Goal: Task Accomplishment & Management: Manage account settings

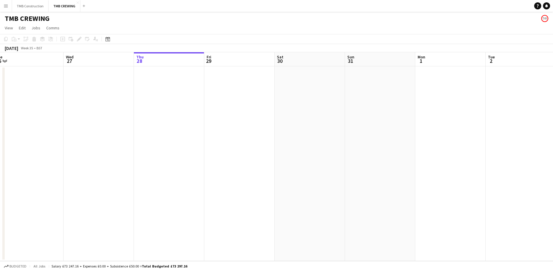
scroll to position [0, 233]
drag, startPoint x: 131, startPoint y: 104, endPoint x: 138, endPoint y: 97, distance: 10.0
click at [138, 97] on app-calendar-viewport "Sat 23 Sun 24 7/7 3 Jobs Mon 25 3/3 1 Job Tue 26 Wed 27 Thu 28 Fri 29 Sat 30 Su…" at bounding box center [276, 156] width 553 height 209
click at [218, 89] on app-date-cell at bounding box center [223, 163] width 70 height 195
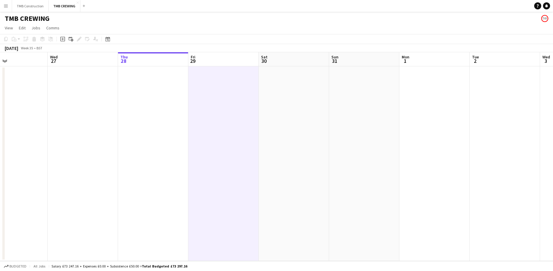
scroll to position [0, 233]
click at [262, 88] on app-date-cell at bounding box center [294, 163] width 70 height 195
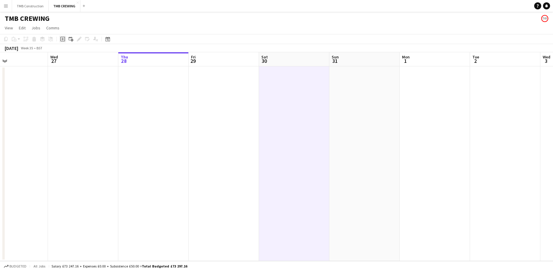
click at [64, 40] on icon "Add job" at bounding box center [62, 39] width 5 height 5
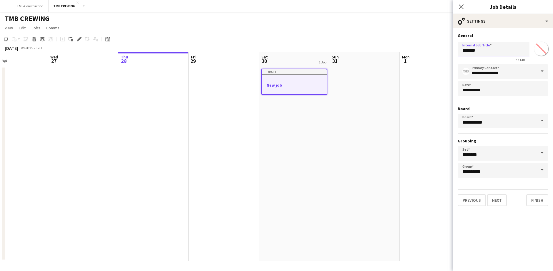
drag, startPoint x: 485, startPoint y: 49, endPoint x: 425, endPoint y: 46, distance: 60.4
click at [425, 46] on body "Menu Boards Boards Boards All jobs Status Workforce Workforce My Workforce Recr…" at bounding box center [276, 135] width 553 height 271
type input "**********"
click at [501, 205] on button "Next" at bounding box center [497, 201] width 20 height 12
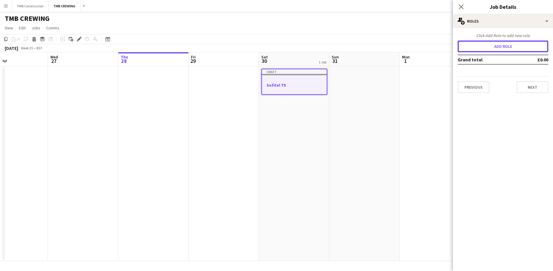
drag, startPoint x: 513, startPoint y: 50, endPoint x: 508, endPoint y: 65, distance: 16.1
click at [513, 50] on button "Add role" at bounding box center [502, 47] width 91 height 12
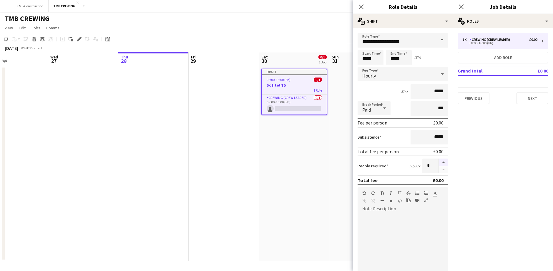
click at [438, 163] on button "button" at bounding box center [442, 163] width 9 height 8
type input "*"
click at [408, 60] on input "*****" at bounding box center [399, 57] width 26 height 15
click at [395, 68] on div at bounding box center [393, 68] width 12 height 6
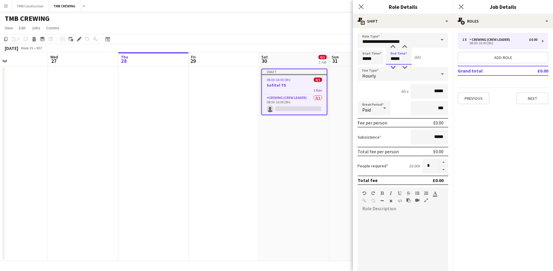
click at [394, 68] on div at bounding box center [393, 68] width 12 height 6
type input "*****"
click at [394, 68] on div at bounding box center [393, 68] width 12 height 6
click at [475, 159] on mat-expansion-panel "pencil3 General details 1 x Crewing (Crew Leader) £0.00 08:00-16:00 (8h) Add ro…" at bounding box center [503, 149] width 100 height 243
click at [426, 39] on input "**********" at bounding box center [402, 40] width 91 height 15
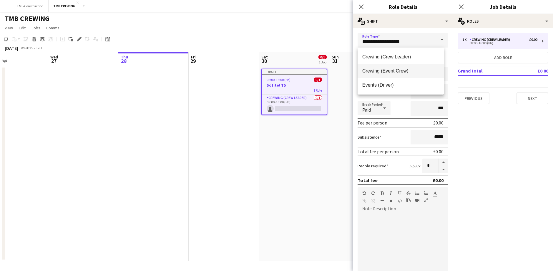
click at [409, 69] on span "Crewing (Event Crew)" at bounding box center [400, 71] width 77 height 6
type input "**********"
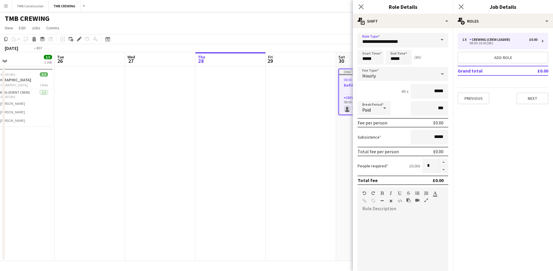
drag, startPoint x: 170, startPoint y: 108, endPoint x: 257, endPoint y: 119, distance: 87.7
click at [317, 105] on app-calendar-viewport "Sat 23 Sun 24 7/7 3 Jobs Mon 25 3/3 1 Job Tue 26 Wed 27 Thu 28 Fri 29 Sat 30 0/…" at bounding box center [276, 156] width 553 height 209
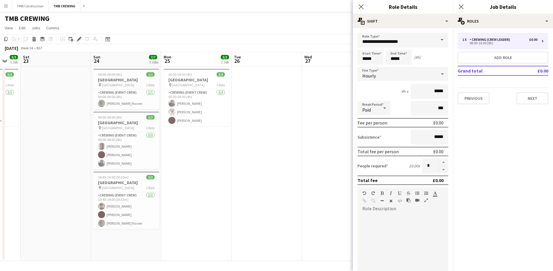
scroll to position [0, 176]
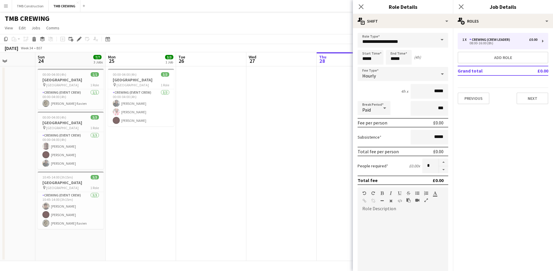
drag, startPoint x: 236, startPoint y: 118, endPoint x: 261, endPoint y: 115, distance: 24.8
click at [261, 115] on app-calendar-viewport "Thu 21 Fri 22 3/3 1 Job Sat 23 Sun 24 7/7 3 Jobs Mon 25 3/3 1 Job Tue 26 Wed 27…" at bounding box center [276, 156] width 553 height 209
click at [157, 98] on app-card-role "Crewing (Event Crew) [DATE] 00:00-04:00 (4h) [PERSON_NAME] [PERSON_NAME] [PERSO…" at bounding box center [141, 107] width 66 height 37
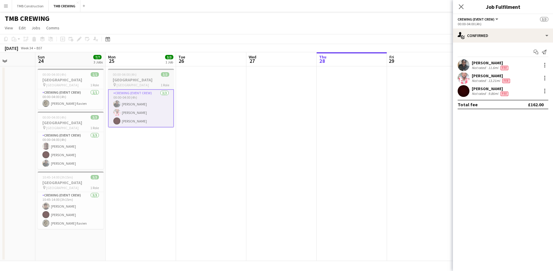
click at [152, 76] on div "00:00-04:00 (4h) 3/3" at bounding box center [141, 74] width 66 height 4
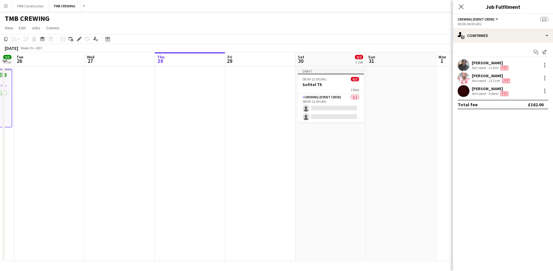
drag, startPoint x: 255, startPoint y: 130, endPoint x: 248, endPoint y: 120, distance: 12.0
click at [197, 121] on app-calendar-viewport "Sat 23 Sun 24 7/7 3 Jobs Mon 25 3/3 1 Job Tue 26 Wed 27 Thu 28 Fri 29 Sat 30 0/…" at bounding box center [276, 156] width 553 height 209
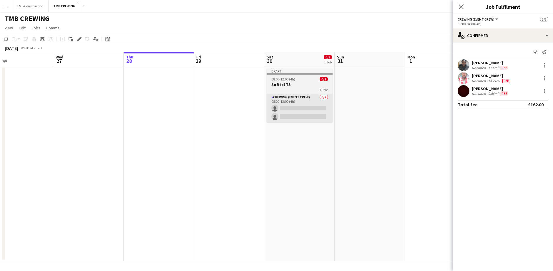
drag, startPoint x: 303, startPoint y: 129, endPoint x: 298, endPoint y: 95, distance: 34.1
click at [300, 129] on app-calendar-viewport "Sat 23 Sun 24 7/7 3 Jobs Mon 25 3/3 1 Job Tue 26 Wed 27 Thu 28 Fri 29 Sat 30 0/…" at bounding box center [276, 156] width 553 height 209
click at [306, 82] on app-job-card "Draft 08:00-12:00 (4h) 0/2 Sofitel T5 1 Role Crewing (Event Crew) 0/2 08:00-12:…" at bounding box center [299, 96] width 66 height 54
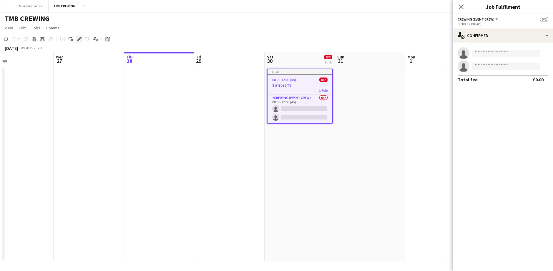
click at [77, 40] on icon "Edit" at bounding box center [79, 39] width 5 height 5
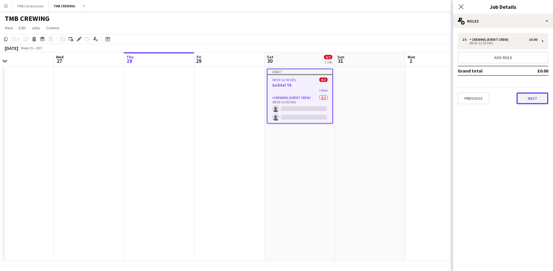
click at [530, 100] on button "Next" at bounding box center [532, 99] width 32 height 12
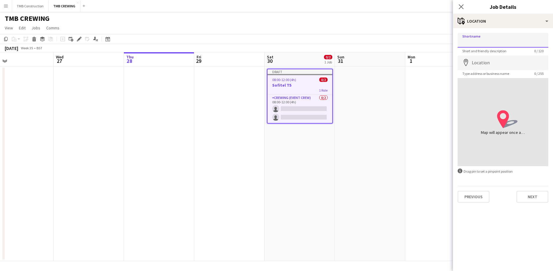
click at [509, 43] on input "Shortname" at bounding box center [502, 40] width 91 height 15
type input "*"
type input "**********"
click at [485, 67] on input "Location" at bounding box center [502, 63] width 91 height 15
type input "**********"
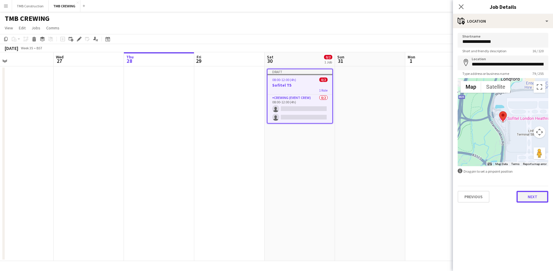
click at [528, 199] on button "Next" at bounding box center [532, 197] width 32 height 12
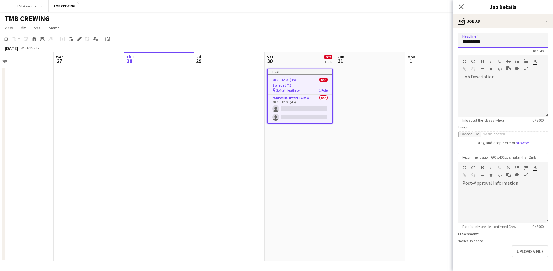
click at [493, 40] on input "**********" at bounding box center [502, 40] width 91 height 15
click at [309, 149] on app-calendar-viewport "Sat 23 Sun 24 7/7 3 Jobs Mon 25 3/3 1 Job Tue 26 Wed 27 Thu 28 Fri 29 Sat 30 0/…" at bounding box center [276, 156] width 553 height 209
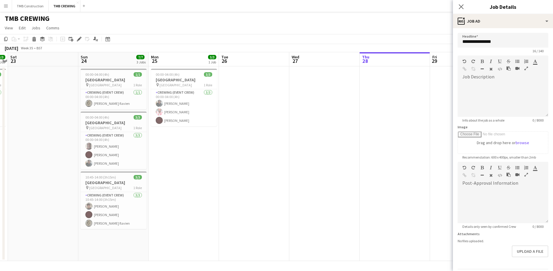
drag, startPoint x: 270, startPoint y: 145, endPoint x: 274, endPoint y: 145, distance: 4.4
click at [275, 145] on app-calendar-viewport "Thu 21 Fri 22 3/3 1 Job Sat 23 Sun 24 7/7 3 Jobs Mon 25 3/3 1 Job Tue 26 Wed 27…" at bounding box center [276, 156] width 553 height 209
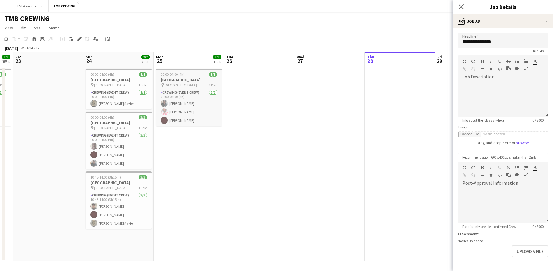
click at [187, 82] on h3 "[GEOGRAPHIC_DATA]" at bounding box center [189, 79] width 66 height 5
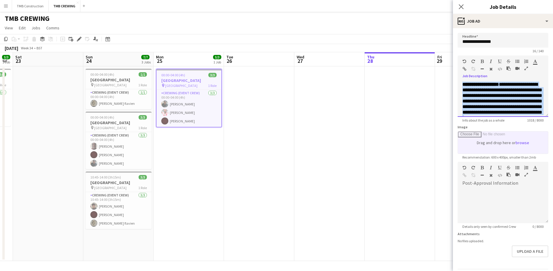
scroll to position [209, 0]
drag, startPoint x: 459, startPoint y: 84, endPoint x: 512, endPoint y: 148, distance: 82.5
click at [512, 148] on form "**********" at bounding box center [503, 159] width 100 height 253
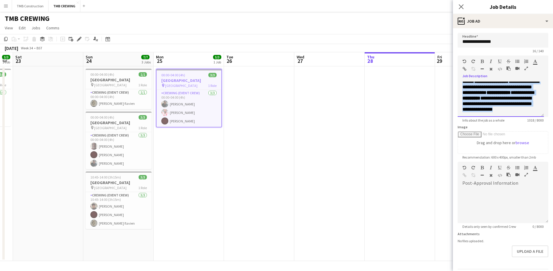
copy div "**********"
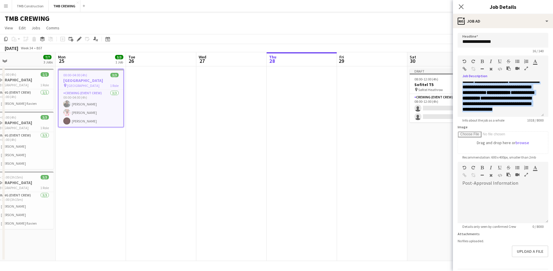
drag, startPoint x: 300, startPoint y: 98, endPoint x: 238, endPoint y: 95, distance: 62.1
click at [243, 95] on app-calendar-viewport "Thu 21 Fri 22 3/3 1 Job Sat 23 Sun 24 7/7 3 Jobs Mon 25 3/3 1 Job Tue 26 Wed 27…" at bounding box center [276, 156] width 553 height 209
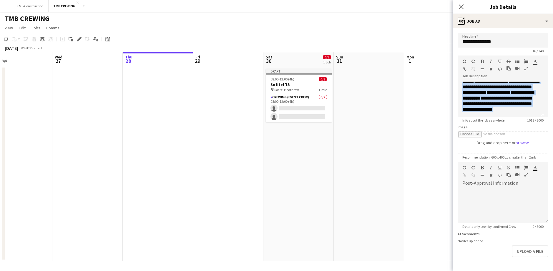
click at [272, 117] on app-calendar-viewport "Sat 23 Sun 24 7/7 3 Jobs Mon 25 3/3 1 Job Tue 26 Wed 27 Thu 28 Fri 29 Sat 30 0/…" at bounding box center [276, 156] width 553 height 209
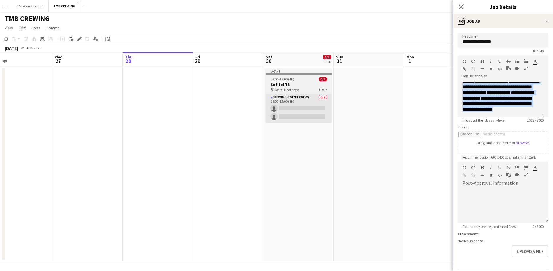
scroll to position [0, 232]
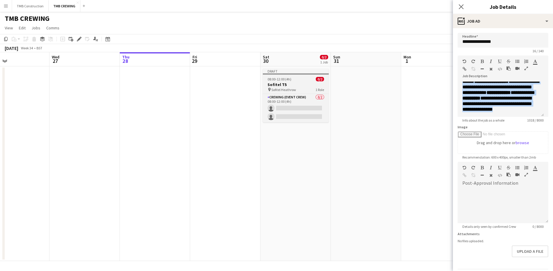
click at [296, 84] on h3 "Sofitel T5" at bounding box center [296, 84] width 66 height 5
type input "**********"
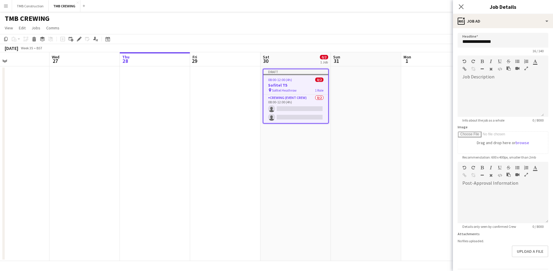
scroll to position [0, 0]
click at [498, 91] on div at bounding box center [500, 99] width 86 height 35
paste div
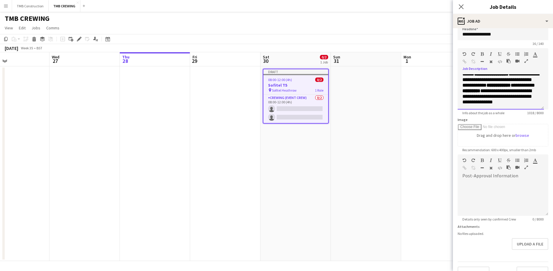
scroll to position [19, 0]
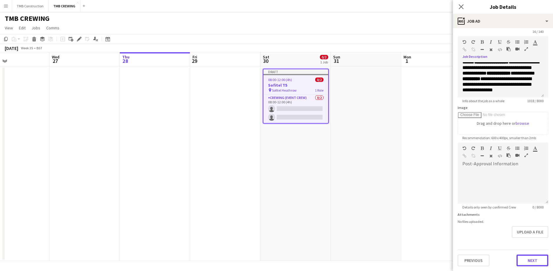
click at [524, 260] on button "Next" at bounding box center [532, 261] width 32 height 12
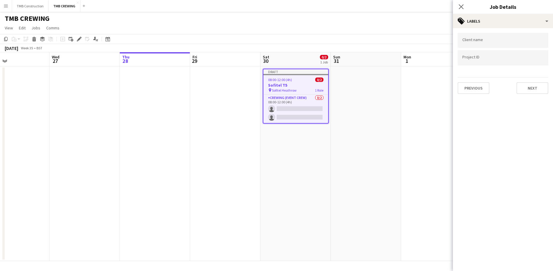
click at [491, 39] on div at bounding box center [502, 40] width 91 height 15
type input "**********"
click at [487, 60] on input "Type to search project ID labels..." at bounding box center [502, 57] width 81 height 5
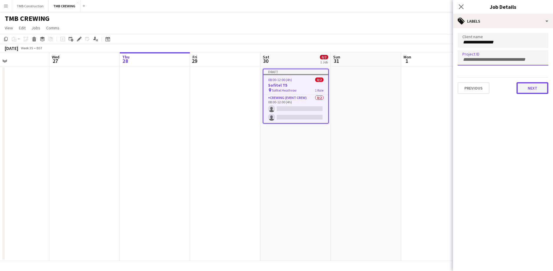
click at [526, 90] on button "Next" at bounding box center [532, 88] width 32 height 12
type input "*******"
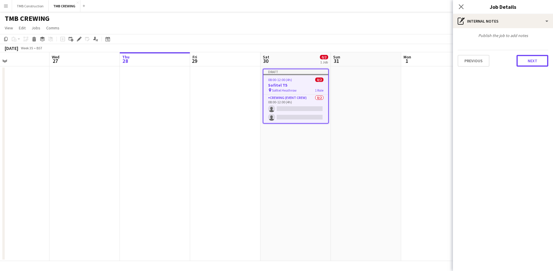
click at [530, 61] on button "Next" at bounding box center [532, 61] width 32 height 12
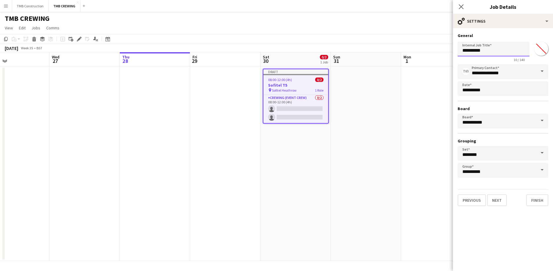
click at [506, 52] on input "**********" at bounding box center [493, 49] width 72 height 15
type input "**********"
click at [539, 201] on button "Finish" at bounding box center [537, 201] width 22 height 12
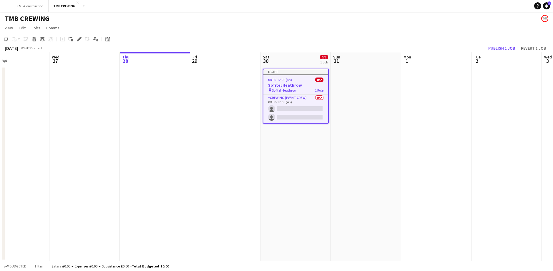
click at [277, 162] on app-date-cell "Draft 08:00-12:00 (4h) 0/2 Sofitel Heathrow pin Sofitel Heathrow 1 Role Crewing…" at bounding box center [295, 163] width 70 height 195
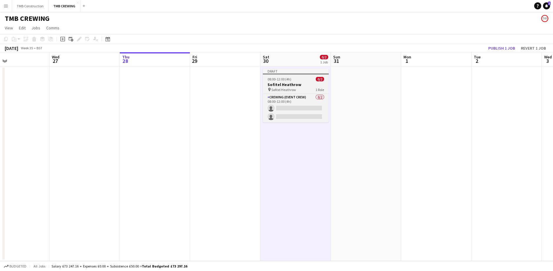
click at [300, 89] on div "pin Sofitel Heathrow 1 Role" at bounding box center [296, 89] width 66 height 5
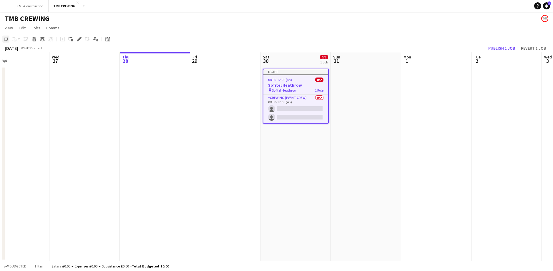
click at [7, 41] on icon at bounding box center [6, 39] width 4 height 4
click at [295, 146] on app-date-cell "Draft 08:00-12:00 (4h) 0/2 Sofitel Heathrow pin Sofitel Heathrow 1 Role Crewing…" at bounding box center [295, 163] width 70 height 195
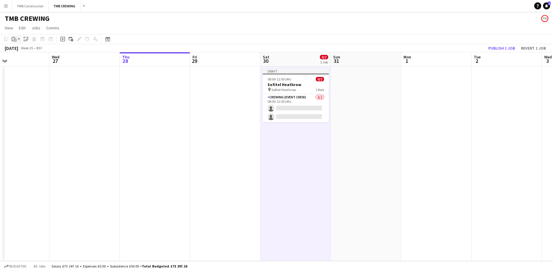
click at [17, 38] on div "Paste" at bounding box center [14, 39] width 7 height 7
click at [32, 49] on link "Paste Ctrl+V" at bounding box center [43, 50] width 55 height 5
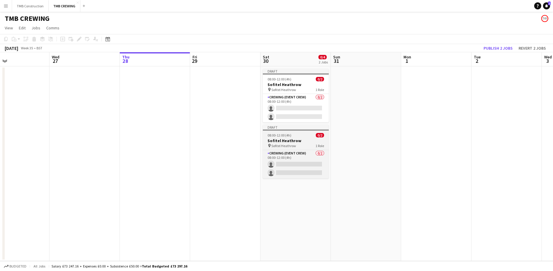
click at [298, 144] on div "pin Sofitel Heathrow 1 Role" at bounding box center [296, 146] width 66 height 5
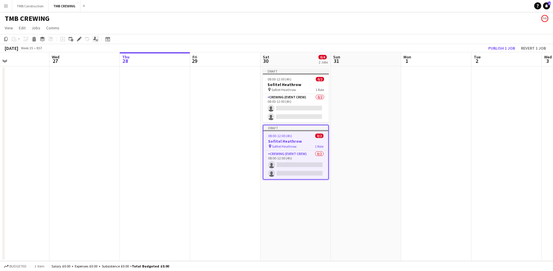
drag, startPoint x: 79, startPoint y: 39, endPoint x: 93, endPoint y: 42, distance: 14.8
click at [79, 39] on icon at bounding box center [78, 39] width 3 height 3
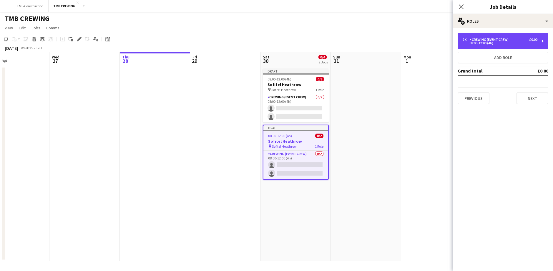
click at [486, 43] on div "08:00-12:00 (4h)" at bounding box center [499, 43] width 75 height 3
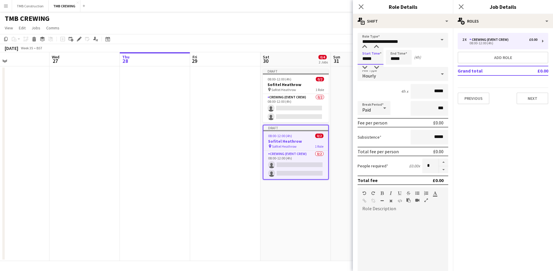
click at [378, 58] on input "*****" at bounding box center [370, 57] width 26 height 15
click at [365, 47] on div at bounding box center [364, 47] width 12 height 6
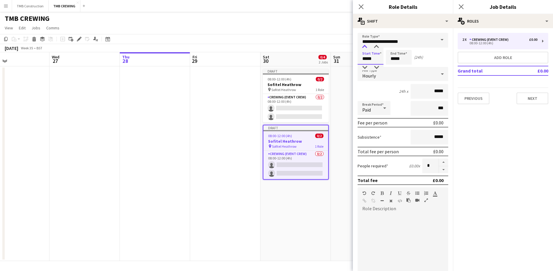
click at [365, 47] on div at bounding box center [364, 47] width 12 height 6
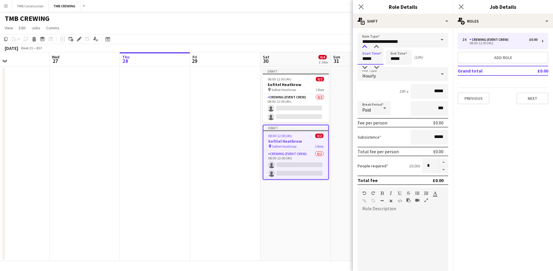
click at [365, 47] on div at bounding box center [364, 47] width 12 height 6
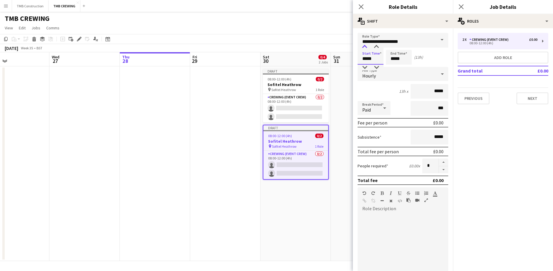
click at [365, 47] on div at bounding box center [364, 47] width 12 height 6
type input "*****"
click at [373, 69] on div at bounding box center [376, 68] width 12 height 6
click at [396, 56] on input "*****" at bounding box center [399, 57] width 26 height 15
click at [392, 66] on div at bounding box center [393, 68] width 12 height 6
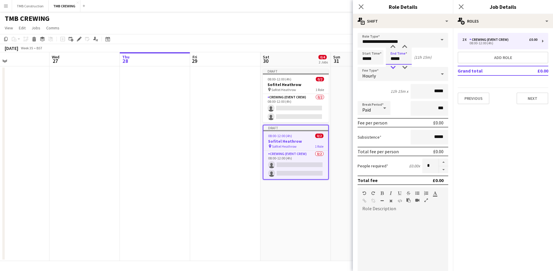
click at [393, 67] on div at bounding box center [393, 68] width 12 height 6
click at [393, 68] on div at bounding box center [393, 68] width 12 height 6
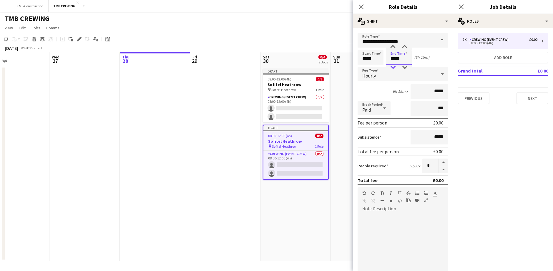
click at [393, 68] on div at bounding box center [393, 68] width 12 height 6
type input "*****"
click at [393, 68] on div at bounding box center [393, 68] width 12 height 6
click at [358, 7] on icon "Close pop-in" at bounding box center [360, 6] width 5 height 5
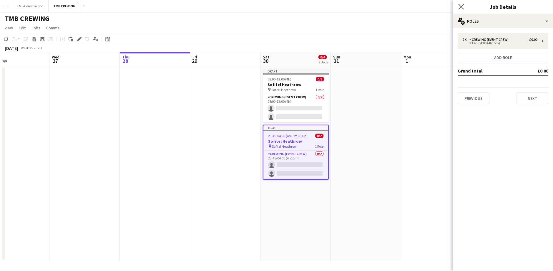
click at [460, 4] on app-icon "Close pop-in" at bounding box center [461, 7] width 9 height 9
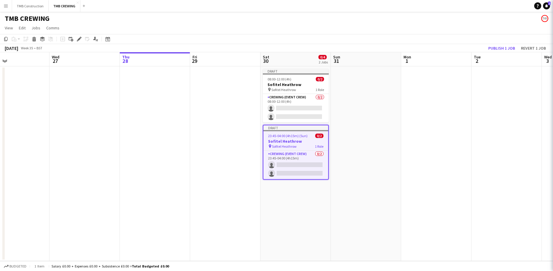
drag, startPoint x: 400, startPoint y: 108, endPoint x: 447, endPoint y: 102, distance: 46.9
click at [400, 109] on app-date-cell at bounding box center [366, 163] width 70 height 195
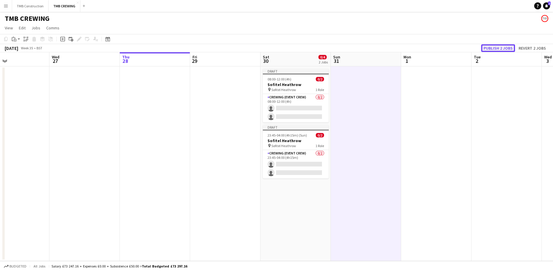
click at [495, 47] on button "Publish 2 jobs" at bounding box center [498, 48] width 34 height 8
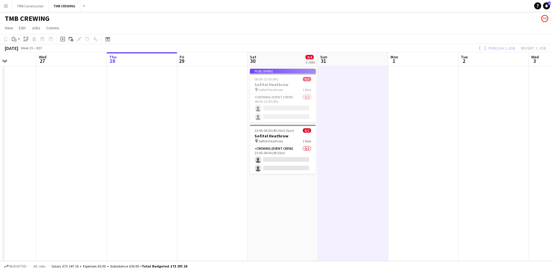
drag, startPoint x: 374, startPoint y: 154, endPoint x: 352, endPoint y: 140, distance: 26.4
click at [270, 149] on app-calendar-viewport "Sat 23 Sun 24 7/7 3 Jobs Mon 25 3/3 1 Job Tue 26 Wed 27 Thu 28 Fri 29 Sat 30 0/…" at bounding box center [276, 156] width 553 height 209
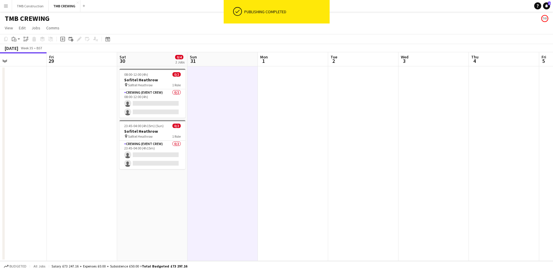
drag, startPoint x: 290, startPoint y: 153, endPoint x: 407, endPoint y: 150, distance: 116.5
click at [278, 152] on app-calendar-viewport "Mon 25 3/3 1 Job Tue 26 Wed 27 Thu 28 Fri 29 Sat 30 0/4 2 Jobs Sun 31 Mon 1 Tue…" at bounding box center [276, 156] width 553 height 209
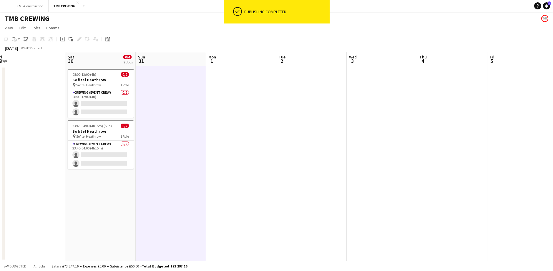
scroll to position [0, 220]
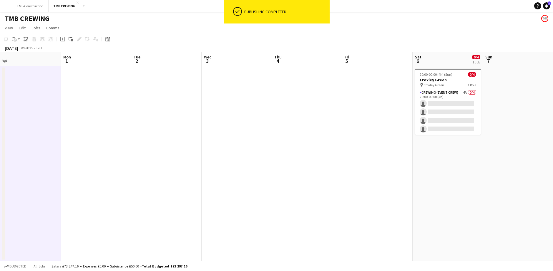
drag, startPoint x: 410, startPoint y: 150, endPoint x: 293, endPoint y: 155, distance: 116.5
click at [293, 155] on app-calendar-viewport "Thu 28 Fri 29 Sat 30 0/4 2 Jobs Sun 31 Mon 1 Tue 2 Wed 3 Thu 4 Fri 5 Sat 6 0/4 …" at bounding box center [276, 156] width 553 height 209
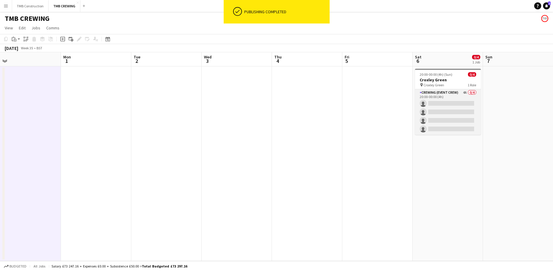
click at [461, 96] on app-card-role "Crewing (Event Crew) 4A 0/4 20:00-00:00 (4h) single-neutral-actions single-neut…" at bounding box center [448, 112] width 66 height 46
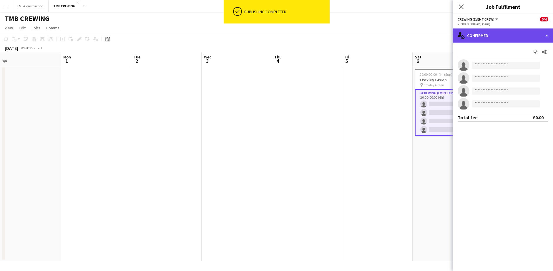
click at [494, 35] on div "single-neutral-actions-check-2 Confirmed" at bounding box center [503, 36] width 100 height 14
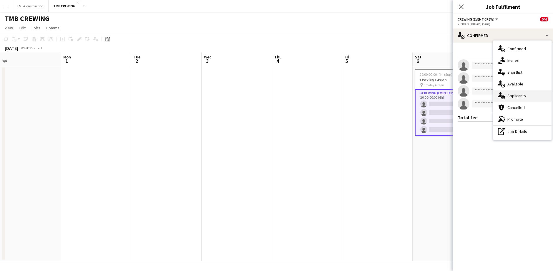
click at [514, 95] on div "single-neutral-actions-information Applicants" at bounding box center [522, 96] width 58 height 12
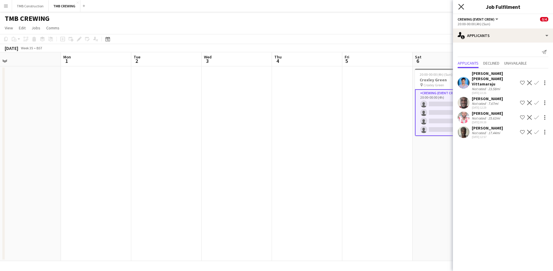
click at [460, 7] on icon at bounding box center [461, 7] width 6 height 6
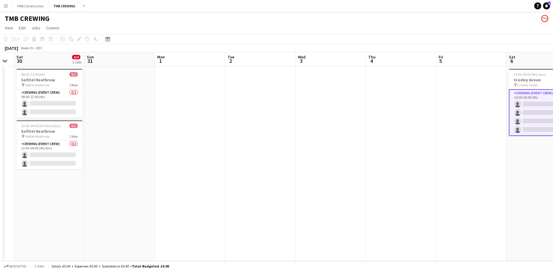
drag, startPoint x: 372, startPoint y: 129, endPoint x: 438, endPoint y: 141, distance: 67.7
click at [456, 129] on app-calendar-viewport "Thu 28 Fri 29 Sat 30 0/4 2 Jobs Sun 31 Mon 1 Tue 2 Wed 3 Thu 4 Fri 5 Sat 6 0/4 …" at bounding box center [276, 156] width 553 height 209
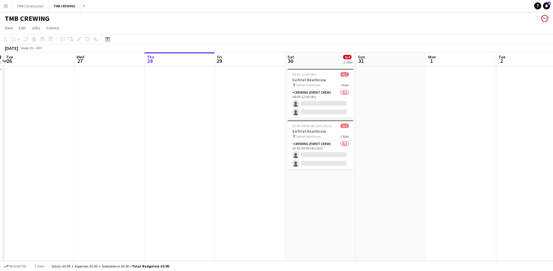
drag, startPoint x: 336, startPoint y: 150, endPoint x: 445, endPoint y: 133, distance: 109.8
click at [444, 133] on app-calendar-viewport "Sun 24 7/7 3 Jobs Mon 25 3/3 1 Job Tue 26 Wed 27 Thu 28 Fri 29 Sat 30 0/4 2 Job…" at bounding box center [276, 156] width 553 height 209
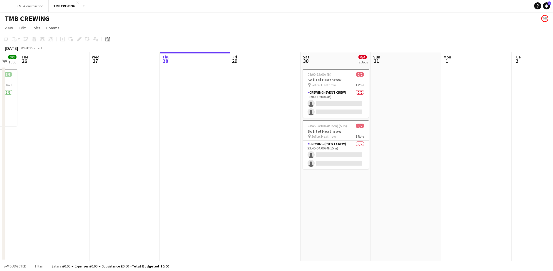
drag, startPoint x: 207, startPoint y: 195, endPoint x: 410, endPoint y: 156, distance: 206.8
click at [410, 156] on app-calendar-viewport "Sun 24 7/7 3 Jobs Mon 25 3/3 1 Job Tue 26 Wed 27 Thu 28 Fri 29 Sat 30 0/4 2 Job…" at bounding box center [276, 156] width 553 height 209
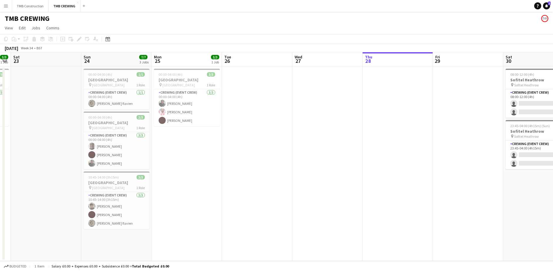
scroll to position [0, 201]
drag, startPoint x: 318, startPoint y: 187, endPoint x: 353, endPoint y: 180, distance: 35.4
click at [353, 180] on app-calendar-viewport "Wed 20 Thu 21 Fri 22 3/3 1 Job Sat 23 Sun 24 7/7 3 Jobs Mon 25 3/3 1 Job Tue 26…" at bounding box center [276, 156] width 553 height 209
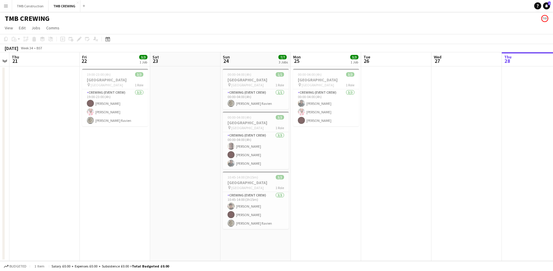
drag, startPoint x: 392, startPoint y: 186, endPoint x: 523, endPoint y: 178, distance: 131.1
click at [523, 178] on app-calendar-viewport "Tue 19 4/4 1 Job Wed 20 Thu 21 Fri 22 3/3 1 Job Sat 23 Sun 24 7/7 3 Jobs Mon 25…" at bounding box center [276, 156] width 553 height 209
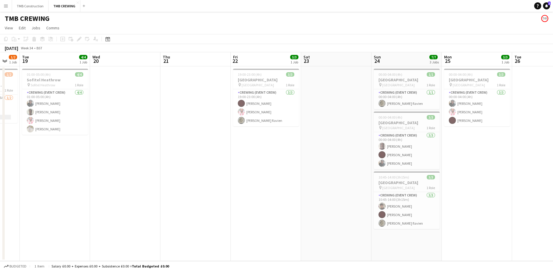
drag, startPoint x: 347, startPoint y: 183, endPoint x: 499, endPoint y: 163, distance: 152.8
click at [499, 163] on app-calendar-viewport "Sun 17 3/5 2 Jobs Mon 18 1/2 1 Job Tue 19 4/4 1 Job Wed 20 Thu 21 Fri 22 3/3 1 …" at bounding box center [276, 156] width 553 height 209
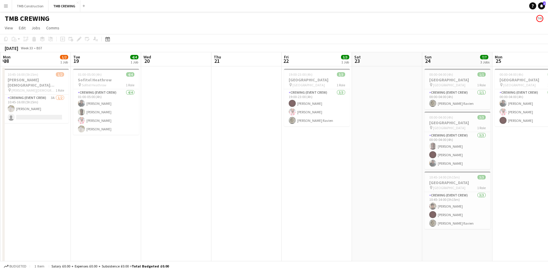
drag, startPoint x: 383, startPoint y: 182, endPoint x: 533, endPoint y: 166, distance: 151.4
click at [533, 166] on app-calendar-viewport "Sat 16 13/15 6 Jobs Sun 17 3/5 2 Jobs Mon 18 1/2 1 Job Tue 19 4/4 1 Job Wed 20 …" at bounding box center [274, 241] width 548 height 379
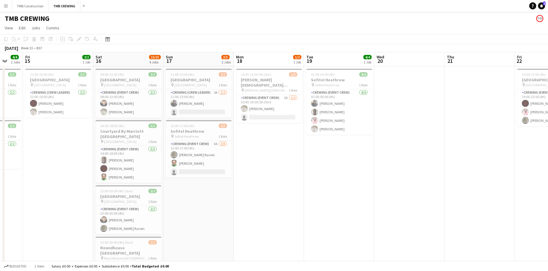
scroll to position [0, 188]
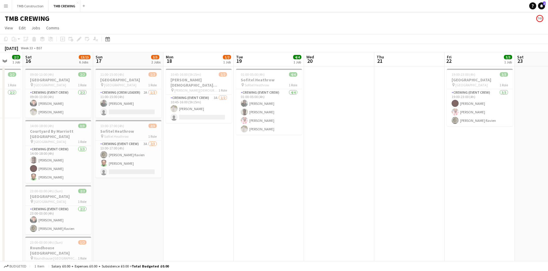
drag, startPoint x: 371, startPoint y: 180, endPoint x: 434, endPoint y: 167, distance: 64.3
click at [434, 167] on app-calendar-viewport "Wed 13 2/2 1 Job Thu 14 4/4 2 Jobs Fri 15 2/2 1 Job Sat 16 13/15 6 Jobs Sun 17 …" at bounding box center [274, 241] width 548 height 379
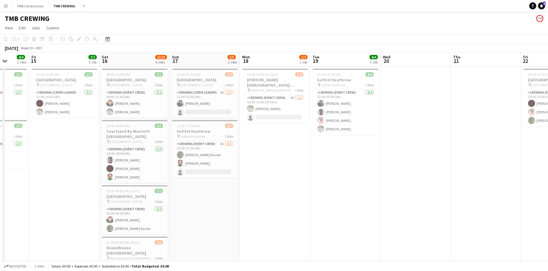
drag, startPoint x: 335, startPoint y: 181, endPoint x: 412, endPoint y: 176, distance: 76.6
click at [412, 176] on app-calendar-viewport "Tue 12 Wed 13 2/2 1 Job Thu 14 4/4 2 Jobs Fri 15 2/2 1 Job Sat 16 13/15 6 Jobs …" at bounding box center [274, 241] width 548 height 379
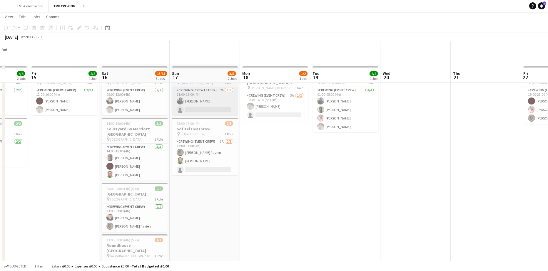
scroll to position [0, 0]
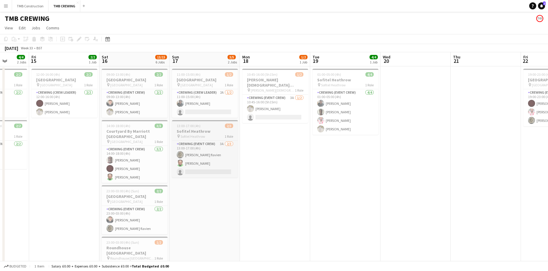
click at [218, 138] on div "pin Sofitel Heathrow 1 Role" at bounding box center [205, 136] width 66 height 5
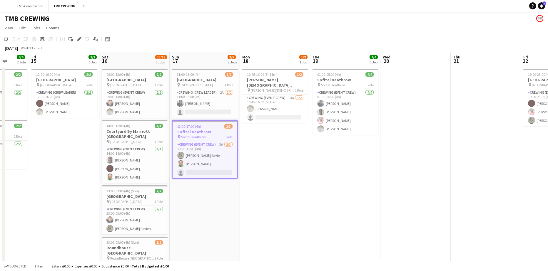
click at [213, 87] on span "[GEOGRAPHIC_DATA]" at bounding box center [197, 85] width 32 height 4
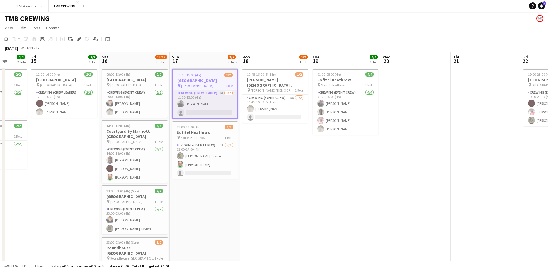
click at [218, 102] on app-card-role "Crewing (Crew Leader) 2A [DATE] 11:00-15:00 (4h) [PERSON_NAME] single-neutral-a…" at bounding box center [205, 104] width 65 height 29
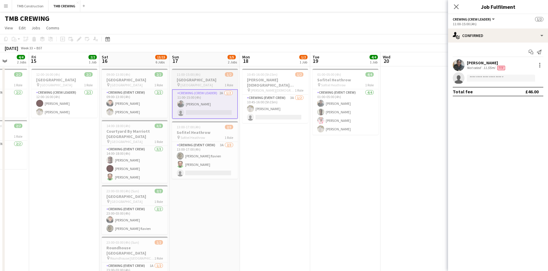
click at [229, 73] on span "1/2" at bounding box center [229, 74] width 8 height 4
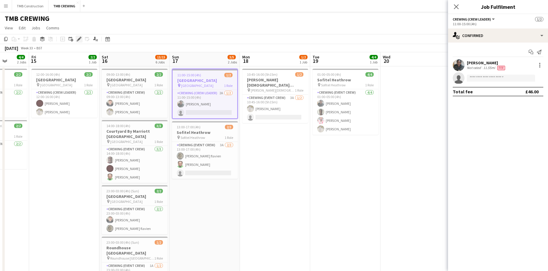
click at [77, 39] on icon "Edit" at bounding box center [79, 39] width 5 height 5
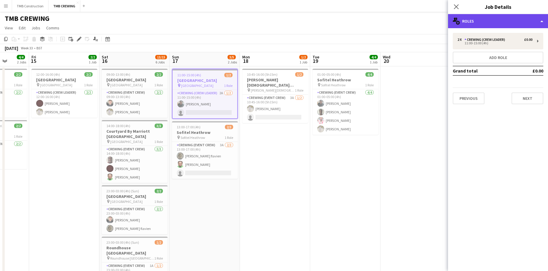
click at [493, 22] on div "multiple-users-add Roles" at bounding box center [498, 21] width 100 height 14
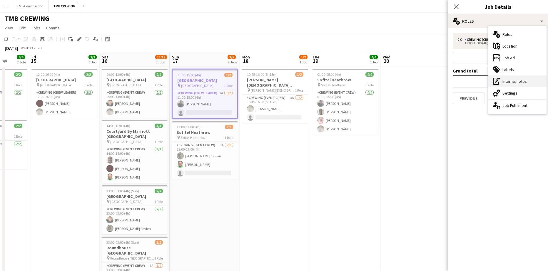
click at [520, 77] on div "pen-write Internal notes" at bounding box center [517, 82] width 58 height 12
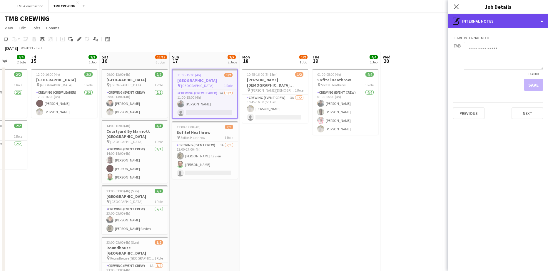
click at [496, 19] on div "pen-write Internal notes" at bounding box center [498, 21] width 100 height 14
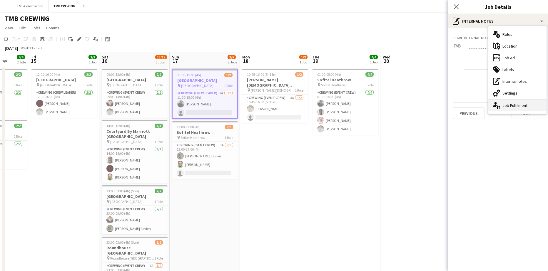
click at [514, 105] on div "single-neutral-actions-up-down Job Fulfilment" at bounding box center [517, 106] width 58 height 12
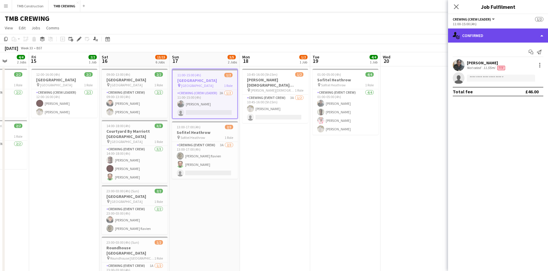
click at [470, 34] on div "single-neutral-actions-check-2 Confirmed" at bounding box center [498, 36] width 100 height 14
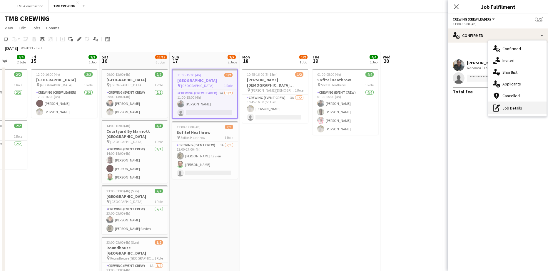
click at [514, 107] on div "pen-write Job Details" at bounding box center [517, 108] width 58 height 12
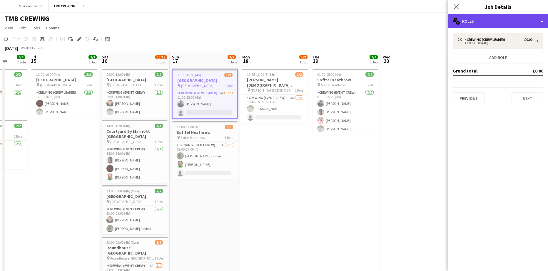
click at [486, 24] on div "multiple-users-add Roles" at bounding box center [498, 21] width 100 height 14
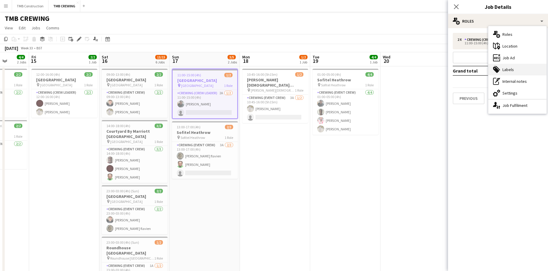
click at [517, 70] on div "tags-double Labels" at bounding box center [517, 70] width 58 height 12
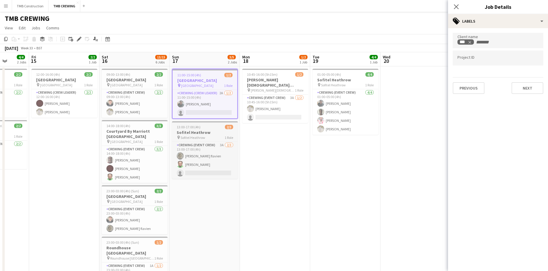
click at [212, 137] on div "pin Sofitel Heathrow 1 Role" at bounding box center [205, 137] width 66 height 5
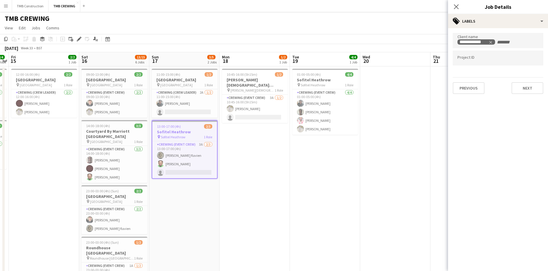
scroll to position [0, 203]
drag, startPoint x: 289, startPoint y: 182, endPoint x: 268, endPoint y: 181, distance: 21.0
click at [268, 181] on app-calendar-viewport "Tue 12 Wed 13 2/2 1 Job Thu 14 4/4 2 Jobs Fri 15 2/2 1 Job Sat 16 13/15 6 Jobs …" at bounding box center [274, 241] width 548 height 379
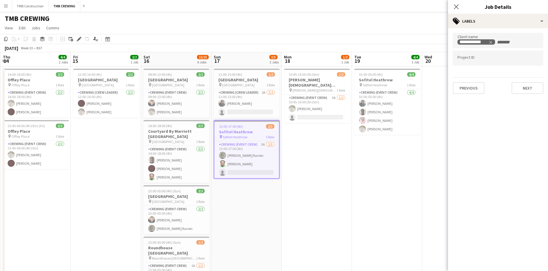
drag, startPoint x: 335, startPoint y: 174, endPoint x: 343, endPoint y: 171, distance: 9.2
click at [343, 171] on app-calendar-viewport "Tue 12 Wed 13 2/2 1 Job Thu 14 4/4 2 Jobs Fri 15 2/2 1 Job Sat 16 13/15 6 Jobs …" at bounding box center [274, 241] width 548 height 379
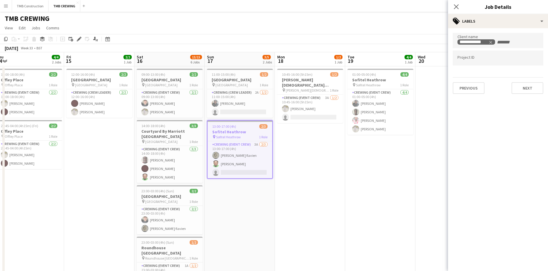
scroll to position [0, 237]
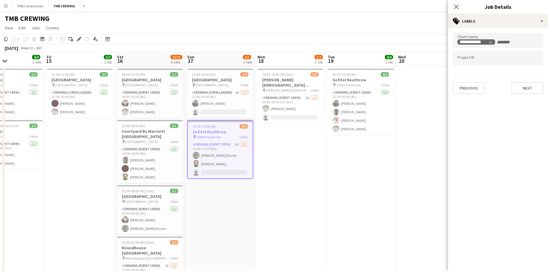
drag, startPoint x: 374, startPoint y: 187, endPoint x: 318, endPoint y: 191, distance: 55.4
click at [318, 191] on app-calendar-viewport "Mon 11 Tue 12 Wed 13 2/2 1 Job Thu 14 4/4 2 Jobs Fri 15 2/2 1 Job Sat 16 13/15 …" at bounding box center [274, 241] width 548 height 379
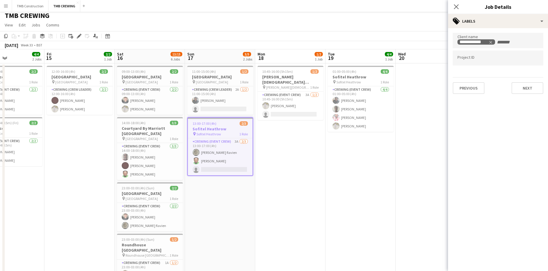
scroll to position [0, 0]
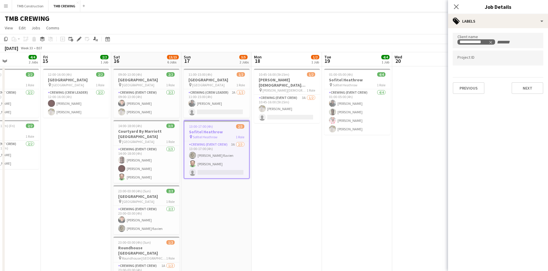
drag, startPoint x: 373, startPoint y: 199, endPoint x: 346, endPoint y: 197, distance: 27.2
click at [346, 197] on app-calendar-viewport "Mon 11 Tue 12 Wed 13 2/2 1 Job Thu 14 4/4 2 Jobs Fri 15 2/2 1 Job Sat 16 13/15 …" at bounding box center [274, 241] width 548 height 379
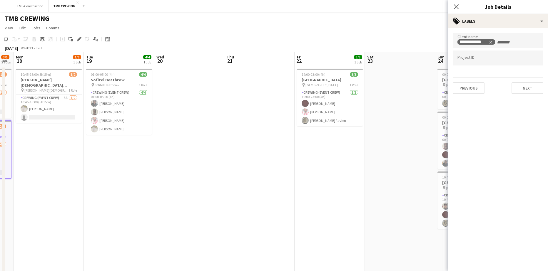
drag, startPoint x: 271, startPoint y: 183, endPoint x: 348, endPoint y: 179, distance: 76.8
click at [248, 178] on app-calendar-viewport "Fri 15 2/2 1 Job Sat 16 13/15 6 Jobs Sun 17 3/5 2 Jobs Mon 18 1/2 1 Job Tue 19 …" at bounding box center [274, 241] width 548 height 379
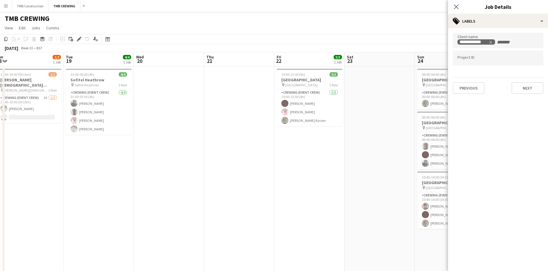
drag, startPoint x: 321, startPoint y: 182, endPoint x: 283, endPoint y: 182, distance: 37.9
click at [283, 182] on app-calendar-viewport "Fri 15 2/2 1 Job Sat 16 13/15 6 Jobs Sun 17 3/5 2 Jobs Mon 18 1/2 1 Job Tue 19 …" at bounding box center [274, 241] width 548 height 379
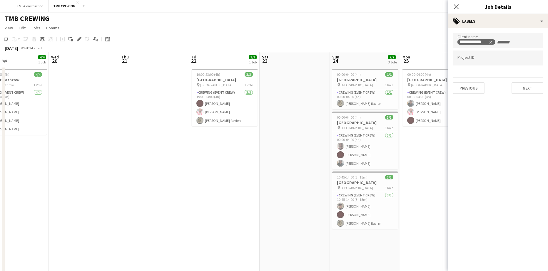
scroll to position [0, 191]
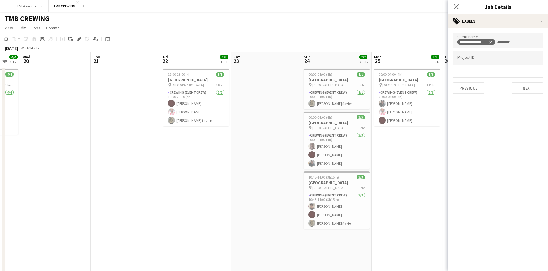
drag, startPoint x: 297, startPoint y: 184, endPoint x: 257, endPoint y: 188, distance: 40.0
click at [257, 188] on app-calendar-viewport "Sun 17 3/5 2 Jobs Mon 18 1/2 1 Job Tue 19 4/4 1 Job Wed 20 Thu 21 Fri 22 3/3 1 …" at bounding box center [274, 241] width 548 height 379
click at [207, 79] on h3 "[GEOGRAPHIC_DATA]" at bounding box center [196, 79] width 66 height 5
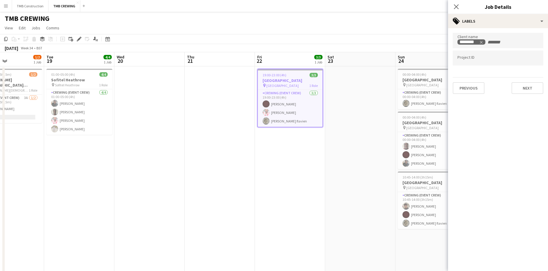
scroll to position [0, 166]
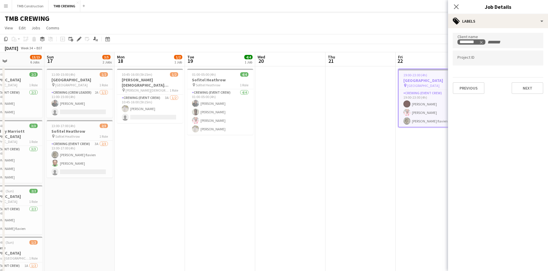
drag, startPoint x: 121, startPoint y: 199, endPoint x: 356, endPoint y: 174, distance: 236.3
click at [356, 174] on app-calendar-viewport "Thu 14 4/4 2 Jobs Fri 15 2/2 1 Job Sat 16 13/15 6 Jobs Sun 17 3/5 2 Jobs Mon 18…" at bounding box center [274, 241] width 548 height 379
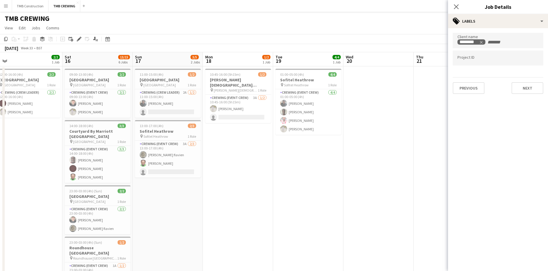
scroll to position [0, 179]
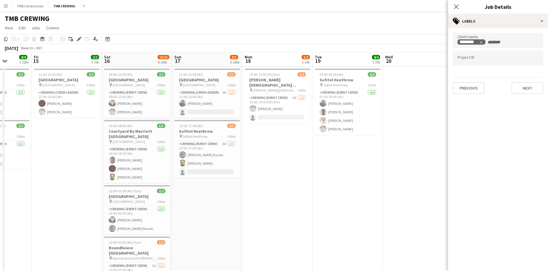
drag, startPoint x: 230, startPoint y: 191, endPoint x: 340, endPoint y: 174, distance: 111.3
click at [340, 174] on app-calendar-viewport "Tue 12 Wed 13 2/2 1 Job Thu 14 4/4 2 Jobs Fri 15 2/2 1 Job Sat 16 13/15 6 Jobs …" at bounding box center [274, 241] width 548 height 379
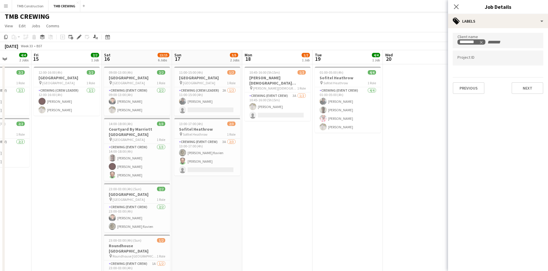
scroll to position [0, 0]
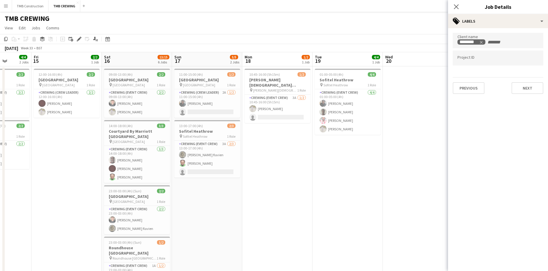
click at [178, 170] on app-calendar-viewport "Tue 12 Wed 13 2/2 1 Job Thu 14 4/4 2 Jobs Fri 15 2/2 1 Job Sat 16 13/15 6 Jobs …" at bounding box center [274, 241] width 548 height 379
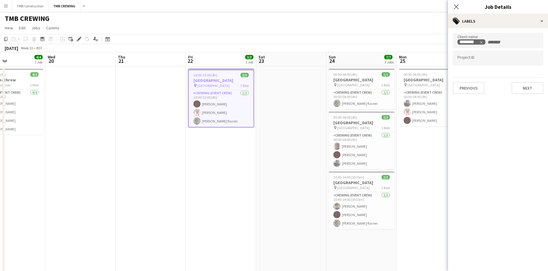
drag, startPoint x: 304, startPoint y: 181, endPoint x: 183, endPoint y: 186, distance: 121.2
click at [183, 186] on app-calendar-viewport "Sat 16 13/15 6 Jobs Sun 17 3/5 2 Jobs Mon 18 1/2 1 Job Tue 19 4/4 1 Job Wed 20 …" at bounding box center [274, 241] width 548 height 379
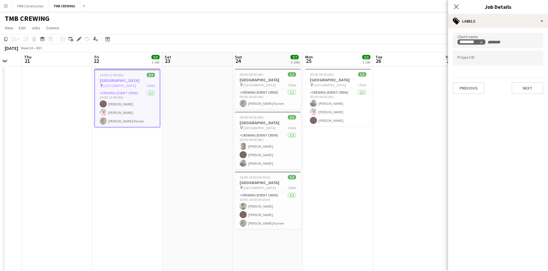
scroll to position [0, 191]
drag, startPoint x: 206, startPoint y: 191, endPoint x: 128, endPoint y: 195, distance: 78.6
click at [127, 195] on app-calendar-viewport "Mon 18 1/2 1 Job Tue 19 4/4 1 Job Wed 20 Thu 21 Fri 22 3/3 1 Job Sat 23 Sun 24 …" at bounding box center [274, 241] width 548 height 379
click at [279, 123] on h3 "[GEOGRAPHIC_DATA]" at bounding box center [266, 122] width 66 height 5
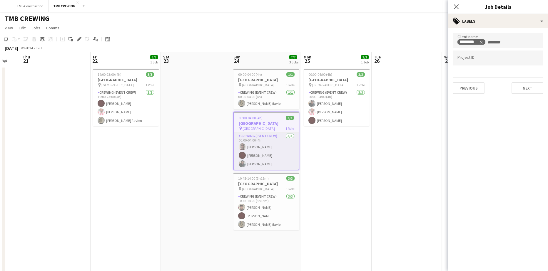
click at [277, 147] on app-card-role "Crewing (Event Crew) [DATE] 00:00-04:00 (4h) [PERSON_NAME] Yonkio [PERSON_NAME]…" at bounding box center [266, 151] width 65 height 37
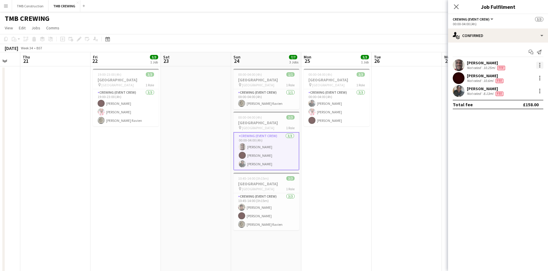
click at [540, 63] on div at bounding box center [539, 63] width 1 height 1
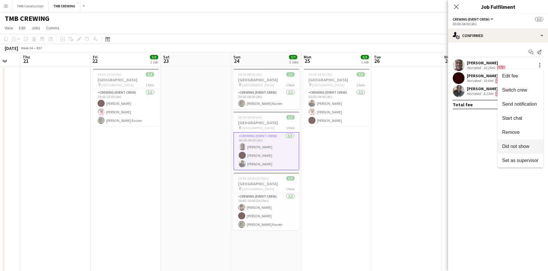
click at [512, 144] on span "Did not show" at bounding box center [515, 146] width 27 height 5
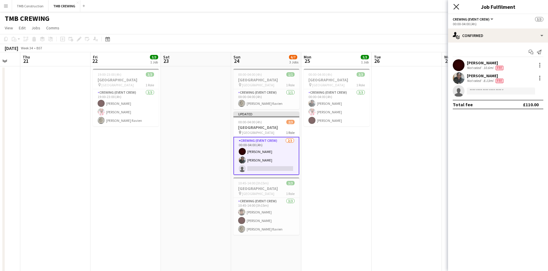
click at [458, 6] on icon "Close pop-in" at bounding box center [456, 7] width 6 height 6
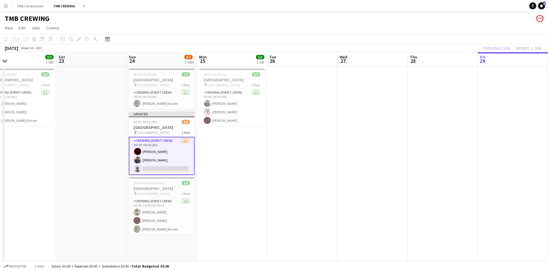
scroll to position [0, 190]
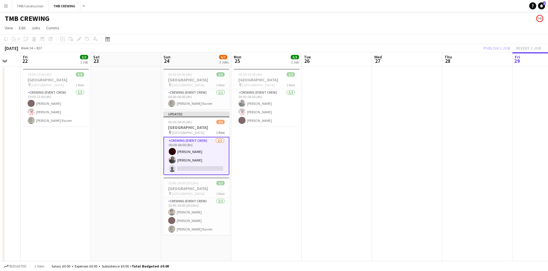
drag, startPoint x: 363, startPoint y: 175, endPoint x: 311, endPoint y: 188, distance: 53.3
click at [311, 188] on app-calendar-viewport "Tue 19 4/4 1 Job Wed 20 Thu 21 Fri 22 3/3 1 Job Sat 23 Sun 24 6/7 3 Jobs Mon 25…" at bounding box center [274, 241] width 548 height 379
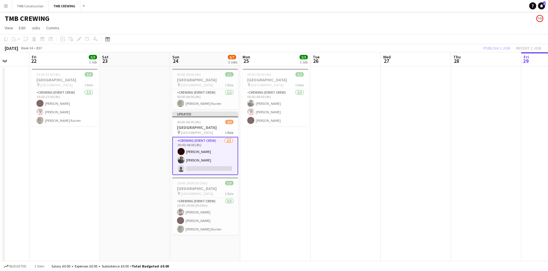
drag, startPoint x: 344, startPoint y: 179, endPoint x: 146, endPoint y: 149, distance: 200.5
click at [144, 150] on app-calendar-viewport "Tue 19 4/4 1 Job Wed 20 Thu 21 Fri 22 3/3 1 Job Sat 23 Sun 24 6/7 3 Jobs Mon 25…" at bounding box center [274, 241] width 548 height 379
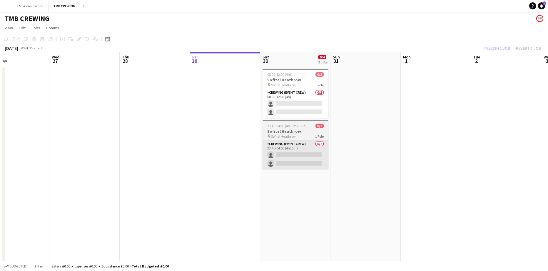
drag, startPoint x: 336, startPoint y: 164, endPoint x: 278, endPoint y: 161, distance: 57.7
click at [279, 159] on app-calendar-viewport "Sat 23 Sun 24 6/7 3 Jobs Mon 25 3/3 1 Job Tue 26 Wed 27 Thu 28 Fri 29 Sat 30 0/…" at bounding box center [274, 241] width 548 height 379
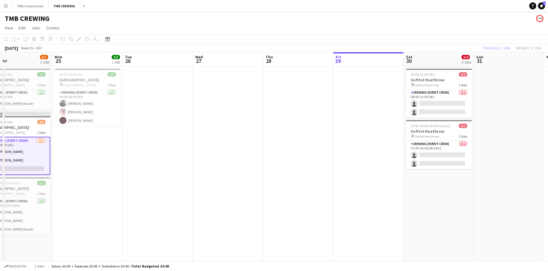
drag, startPoint x: 218, startPoint y: 186, endPoint x: 438, endPoint y: 179, distance: 220.1
click at [435, 178] on app-calendar-viewport "Sat 23 Sun 24 6/7 3 Jobs Mon 25 3/3 1 Job Tue 26 Wed 27 Thu 28 Fri 29 Sat 30 0/…" at bounding box center [274, 241] width 548 height 379
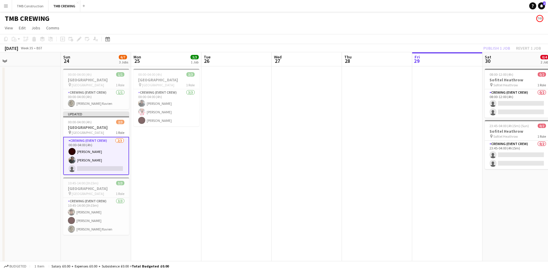
drag, startPoint x: 295, startPoint y: 176, endPoint x: 389, endPoint y: 177, distance: 93.8
click at [389, 176] on app-calendar-viewport "Thu 21 Fri 22 3/3 1 Job Sat 23 Sun 24 6/7 3 Jobs Mon 25 3/3 1 Job Tue 26 Wed 27…" at bounding box center [274, 241] width 548 height 379
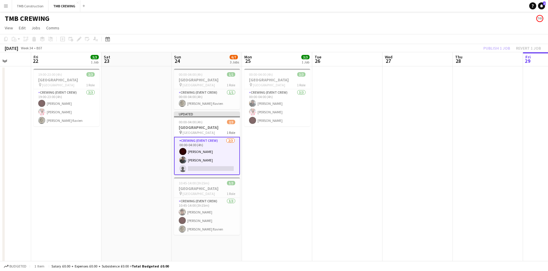
drag, startPoint x: 367, startPoint y: 178, endPoint x: 420, endPoint y: 177, distance: 52.6
click at [420, 177] on app-calendar-viewport "Tue 19 4/4 1 Job Wed 20 Thu 21 Fri 22 3/3 1 Job Sat 23 Sun 24 6/7 3 Jobs Mon 25…" at bounding box center [274, 241] width 548 height 379
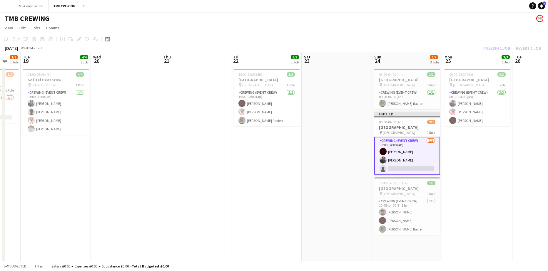
drag, startPoint x: 378, startPoint y: 188, endPoint x: 488, endPoint y: 178, distance: 110.4
click at [492, 176] on app-calendar-viewport "Sun 17 3/5 2 Jobs Mon 18 1/2 1 Job Tue 19 4/4 1 Job Wed 20 Thu 21 Fri 22 3/3 1 …" at bounding box center [274, 241] width 548 height 379
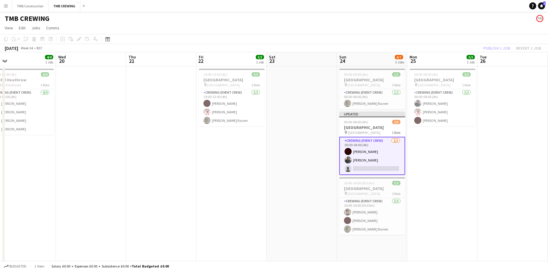
drag, startPoint x: 303, startPoint y: 189, endPoint x: 411, endPoint y: 182, distance: 108.4
click at [413, 182] on app-calendar-viewport "Sun 17 3/5 2 Jobs Mon 18 1/2 1 Job Tue 19 4/4 1 Job Wed 20 Thu 21 Fri 22 3/3 1 …" at bounding box center [274, 241] width 548 height 379
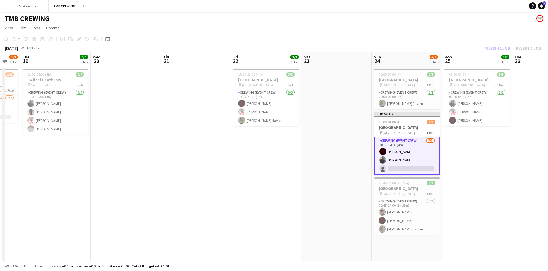
drag, startPoint x: 301, startPoint y: 188, endPoint x: 231, endPoint y: 191, distance: 69.7
click at [231, 191] on app-calendar-viewport "Sat 16 13/15 6 Jobs Sun 17 3/5 2 Jobs Mon 18 1/2 1 Job Tue 19 4/4 1 Job Wed 20 …" at bounding box center [274, 241] width 548 height 379
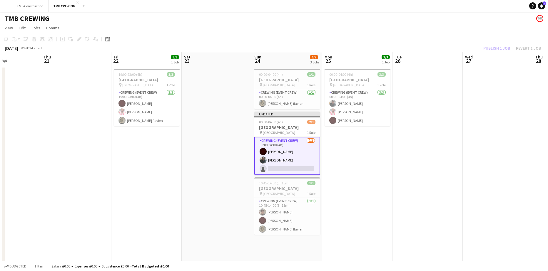
drag, startPoint x: 400, startPoint y: 156, endPoint x: 373, endPoint y: 147, distance: 28.1
click at [272, 155] on app-calendar-viewport "Sun 17 3/5 2 Jobs Mon 18 1/2 1 Job Tue 19 4/4 1 Job Wed 20 Thu 21 Fri 22 3/3 1 …" at bounding box center [274, 241] width 548 height 379
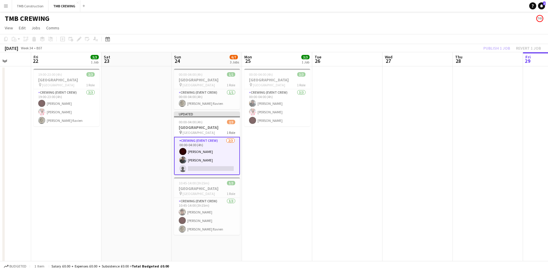
drag, startPoint x: 375, startPoint y: 147, endPoint x: 438, endPoint y: 57, distance: 109.8
click at [375, 147] on app-date-cell at bounding box center [347, 248] width 70 height 365
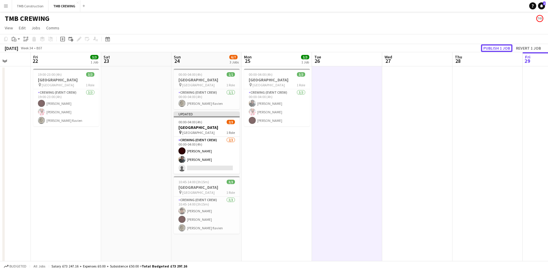
click at [498, 48] on button "Publish 1 job" at bounding box center [496, 48] width 31 height 8
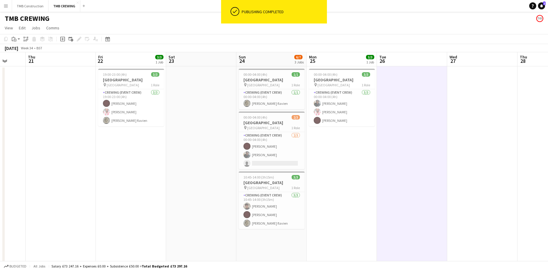
drag, startPoint x: 307, startPoint y: 205, endPoint x: 449, endPoint y: 179, distance: 144.7
click at [449, 179] on app-calendar-viewport "Tue 19 4/4 1 Job Wed 20 Thu 21 Fri 22 3/3 1 Job Sat 23 Sun 24 6/7 3 Jobs Mon 25…" at bounding box center [274, 241] width 548 height 379
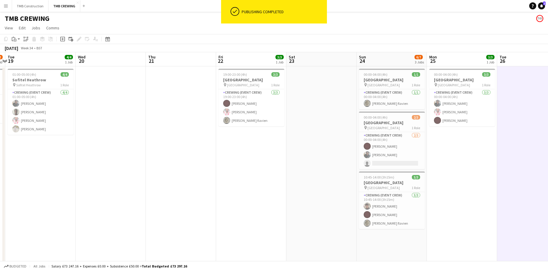
click at [363, 200] on app-calendar-viewport "Sun 17 3/5 2 Jobs Mon 18 1/2 1 Job Tue 19 4/4 1 Job Wed 20 Thu 21 Fri 22 3/3 1 …" at bounding box center [274, 241] width 548 height 379
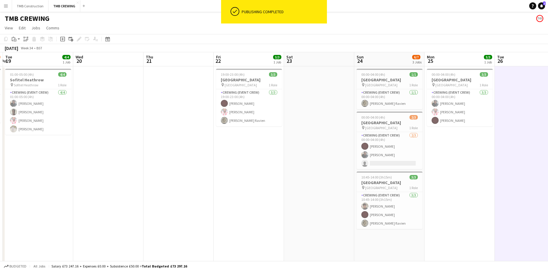
drag, startPoint x: 237, startPoint y: 217, endPoint x: 362, endPoint y: 189, distance: 127.6
click at [362, 189] on app-calendar-viewport "Sun 17 3/5 2 Jobs Mon 18 1/2 1 Job Tue 19 4/4 1 Job Wed 20 Thu 21 Fri 22 3/3 1 …" at bounding box center [274, 241] width 548 height 379
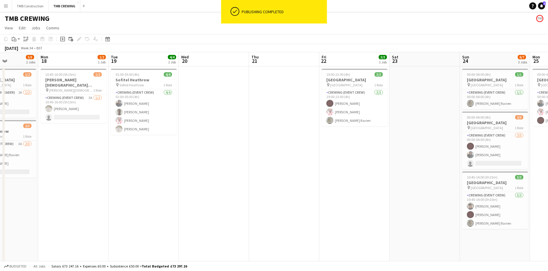
drag, startPoint x: 450, startPoint y: 174, endPoint x: 460, endPoint y: 178, distance: 10.7
click at [463, 174] on app-calendar-viewport "Fri 15 2/2 1 Job Sat 16 13/15 6 Jobs Sun 17 3/5 2 Jobs Mon 18 1/2 1 Job Tue 19 …" at bounding box center [274, 241] width 548 height 379
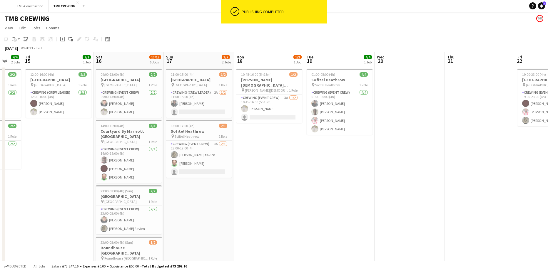
drag, startPoint x: 488, startPoint y: 173, endPoint x: 294, endPoint y: 183, distance: 194.0
click at [231, 192] on app-calendar-viewport "Tue 12 Wed 13 2/2 1 Job Thu 14 4/4 2 Jobs Fri 15 2/2 1 Job Sat 16 13/15 6 Jobs …" at bounding box center [274, 241] width 548 height 379
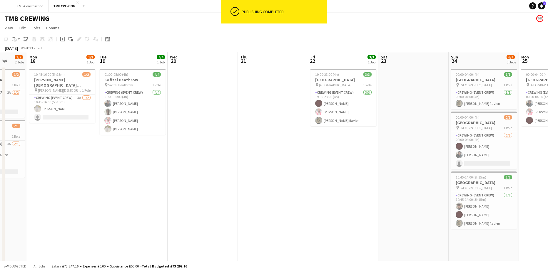
drag, startPoint x: 294, startPoint y: 183, endPoint x: 203, endPoint y: 187, distance: 91.3
click at [203, 187] on app-calendar-viewport "Fri 15 2/2 1 Job Sat 16 13/15 6 Jobs Sun 17 3/5 2 Jobs Mon 18 1/2 1 Job Tue 19 …" at bounding box center [274, 241] width 548 height 379
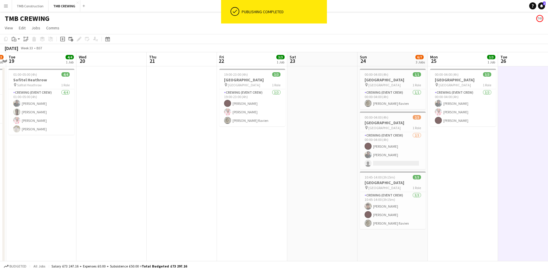
scroll to position [0, 229]
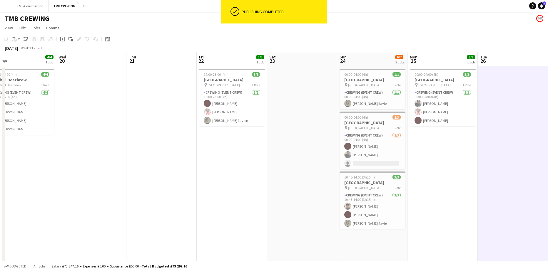
drag, startPoint x: 284, startPoint y: 177, endPoint x: 212, endPoint y: 178, distance: 72.0
click at [194, 181] on app-calendar-viewport "Sat 16 13/15 6 Jobs Sun 17 3/5 2 Jobs Mon 18 1/2 1 Job Tue 19 4/4 1 Job Wed 20 …" at bounding box center [274, 241] width 548 height 379
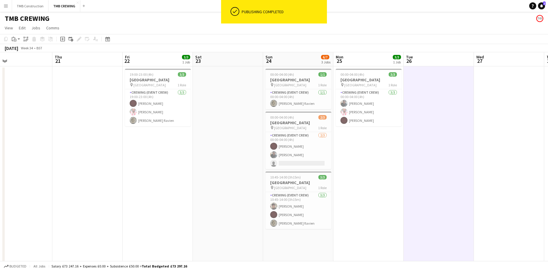
drag, startPoint x: 176, startPoint y: 193, endPoint x: 302, endPoint y: 203, distance: 126.8
click at [313, 198] on app-calendar-viewport "Sun 17 3/5 2 Jobs Mon 18 1/2 1 Job Tue 19 4/4 1 Job Wed 20 Thu 21 Fri 22 3/3 1 …" at bounding box center [274, 241] width 548 height 379
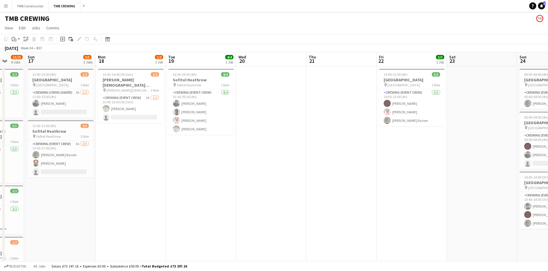
drag, startPoint x: 285, startPoint y: 190, endPoint x: 239, endPoint y: 188, distance: 46.5
click at [319, 190] on app-calendar-viewport "Thu 14 4/4 2 Jobs Fri 15 2/2 1 Job Sat 16 13/15 6 Jobs Sun 17 3/5 2 Jobs Mon 18…" at bounding box center [274, 241] width 548 height 379
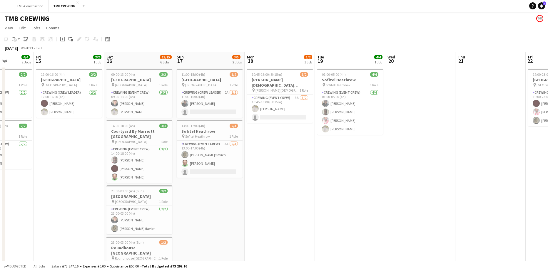
drag, startPoint x: 268, startPoint y: 179, endPoint x: 373, endPoint y: 174, distance: 104.2
click at [373, 174] on app-calendar-viewport "Tue 12 Wed 13 2/2 1 Job Thu 14 4/4 2 Jobs Fri 15 2/2 1 Job Sat 16 13/15 6 Jobs …" at bounding box center [274, 241] width 548 height 379
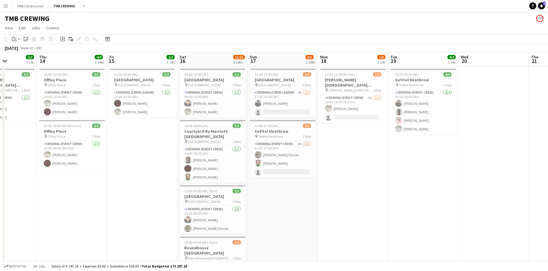
scroll to position [0, 183]
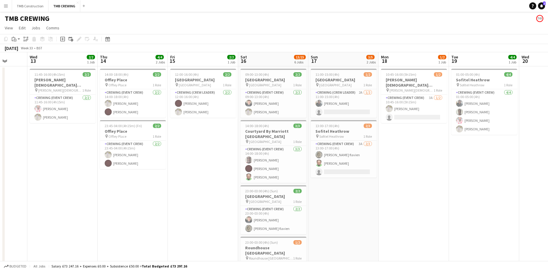
drag, startPoint x: 278, startPoint y: 192, endPoint x: 362, endPoint y: 180, distance: 84.4
click at [362, 180] on app-calendar-viewport "Sun 10 3/6 2 Jobs Mon 11 Tue 12 Wed 13 2/2 1 Job Thu 14 4/4 2 Jobs Fri 15 2/2 1…" at bounding box center [274, 241] width 548 height 379
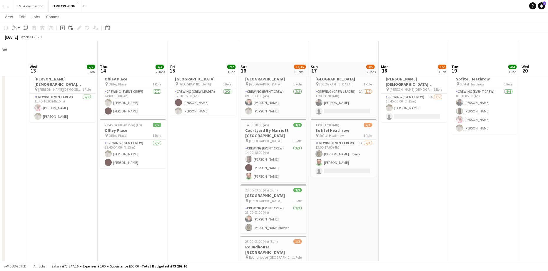
scroll to position [0, 0]
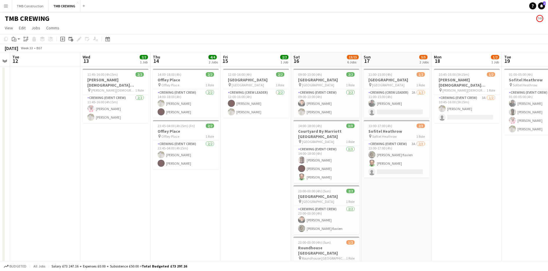
drag, startPoint x: 401, startPoint y: 188, endPoint x: 459, endPoint y: 182, distance: 57.9
click at [459, 182] on app-calendar-viewport "Sun 10 3/6 2 Jobs Mon 11 Tue 12 Wed 13 2/2 1 Job Thu 14 4/4 2 Jobs Fri 15 2/2 1…" at bounding box center [274, 241] width 548 height 379
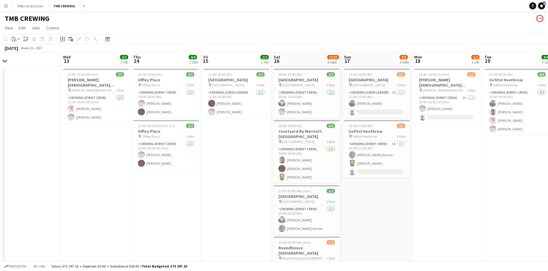
scroll to position [0, 137]
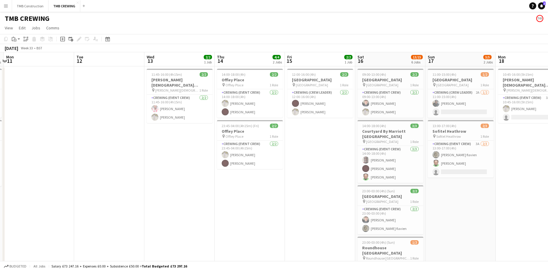
drag, startPoint x: 248, startPoint y: 194, endPoint x: 308, endPoint y: 182, distance: 62.1
click at [308, 182] on app-calendar-viewport "Sat 9 11/13 5 Jobs Sun 10 3/6 2 Jobs Mon 11 Tue 12 Wed 13 2/2 1 Job Thu 14 4/4 …" at bounding box center [274, 241] width 548 height 379
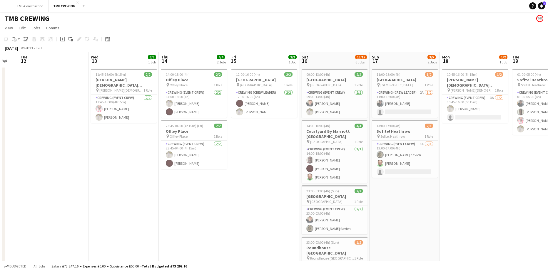
drag, startPoint x: 317, startPoint y: 196, endPoint x: 154, endPoint y: 186, distance: 162.7
click at [126, 189] on app-calendar-viewport "Sat 9 11/13 5 Jobs Sun 10 3/6 2 Jobs Mon 11 Tue 12 Wed 13 2/2 1 Job Thu 14 4/4 …" at bounding box center [274, 241] width 548 height 379
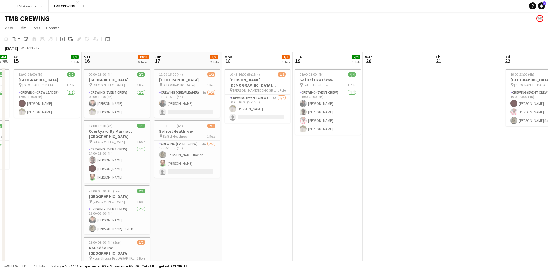
drag, startPoint x: 262, startPoint y: 185, endPoint x: 232, endPoint y: 176, distance: 31.2
click at [167, 183] on app-calendar-viewport "Tue 12 Wed 13 2/2 1 Job Thu 14 4/4 2 Jobs Fri 15 2/2 1 Job Sat 16 13/15 6 Jobs …" at bounding box center [274, 241] width 548 height 379
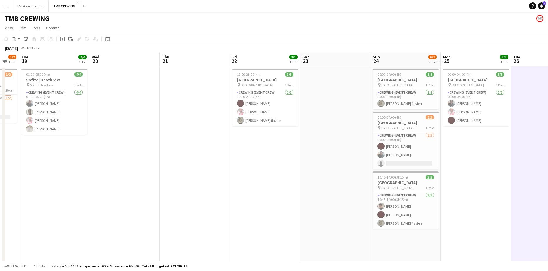
click at [222, 181] on app-calendar-viewport "Sat 16 13/15 6 Jobs Sun 17 3/5 2 Jobs Mon 18 1/2 1 Job Tue 19 4/4 1 Job Wed 20 …" at bounding box center [274, 241] width 548 height 379
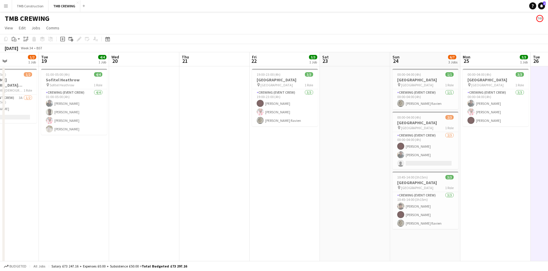
drag, startPoint x: 301, startPoint y: 187, endPoint x: 391, endPoint y: 165, distance: 92.6
click at [391, 165] on app-calendar-viewport "Sat 16 13/15 6 Jobs Sun 17 3/5 2 Jobs Mon 18 1/2 1 Job Tue 19 4/4 1 Job Wed 20 …" at bounding box center [274, 241] width 548 height 379
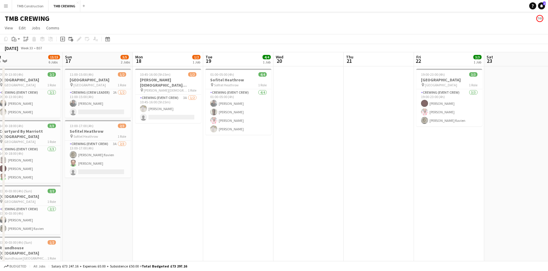
scroll to position [0, 188]
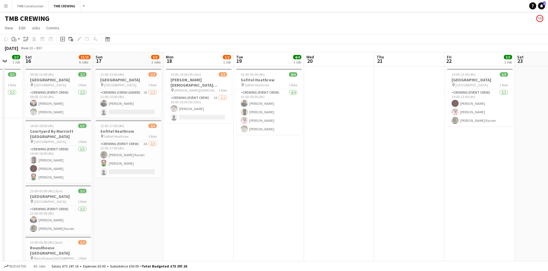
drag, startPoint x: 233, startPoint y: 191, endPoint x: 354, endPoint y: 167, distance: 123.5
click at [354, 167] on app-calendar-viewport "Wed 13 2/2 1 Job Thu 14 4/4 2 Jobs Fri 15 2/2 1 Job Sat 16 13/15 6 Jobs Sun 17 …" at bounding box center [274, 241] width 548 height 379
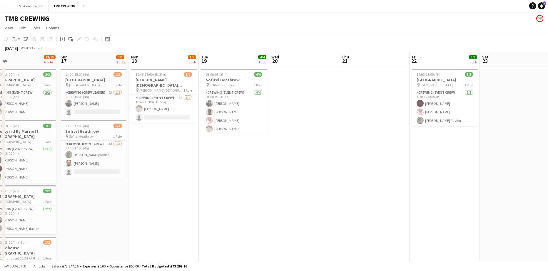
drag, startPoint x: 364, startPoint y: 195, endPoint x: 233, endPoint y: 181, distance: 131.0
click at [189, 186] on app-calendar-viewport "Wed 13 2/2 1 Job Thu 14 4/4 2 Jobs Fri 15 2/2 1 Job Sat 16 13/15 6 Jobs Sun 17 …" at bounding box center [274, 241] width 548 height 379
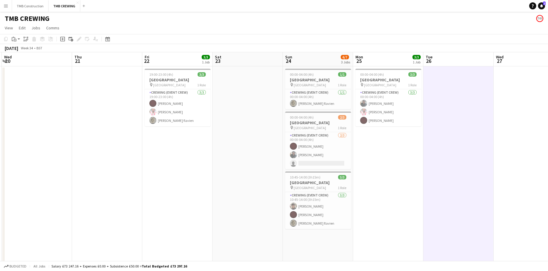
scroll to position [0, 209]
drag, startPoint x: 324, startPoint y: 183, endPoint x: 196, endPoint y: 195, distance: 128.8
click at [196, 195] on app-calendar-viewport "Sun 17 3/5 2 Jobs Mon 18 1/2 1 Job Tue 19 4/4 1 Job Wed 20 Thu 21 Fri 22 3/3 1 …" at bounding box center [274, 241] width 548 height 379
